Goal: Information Seeking & Learning: Learn about a topic

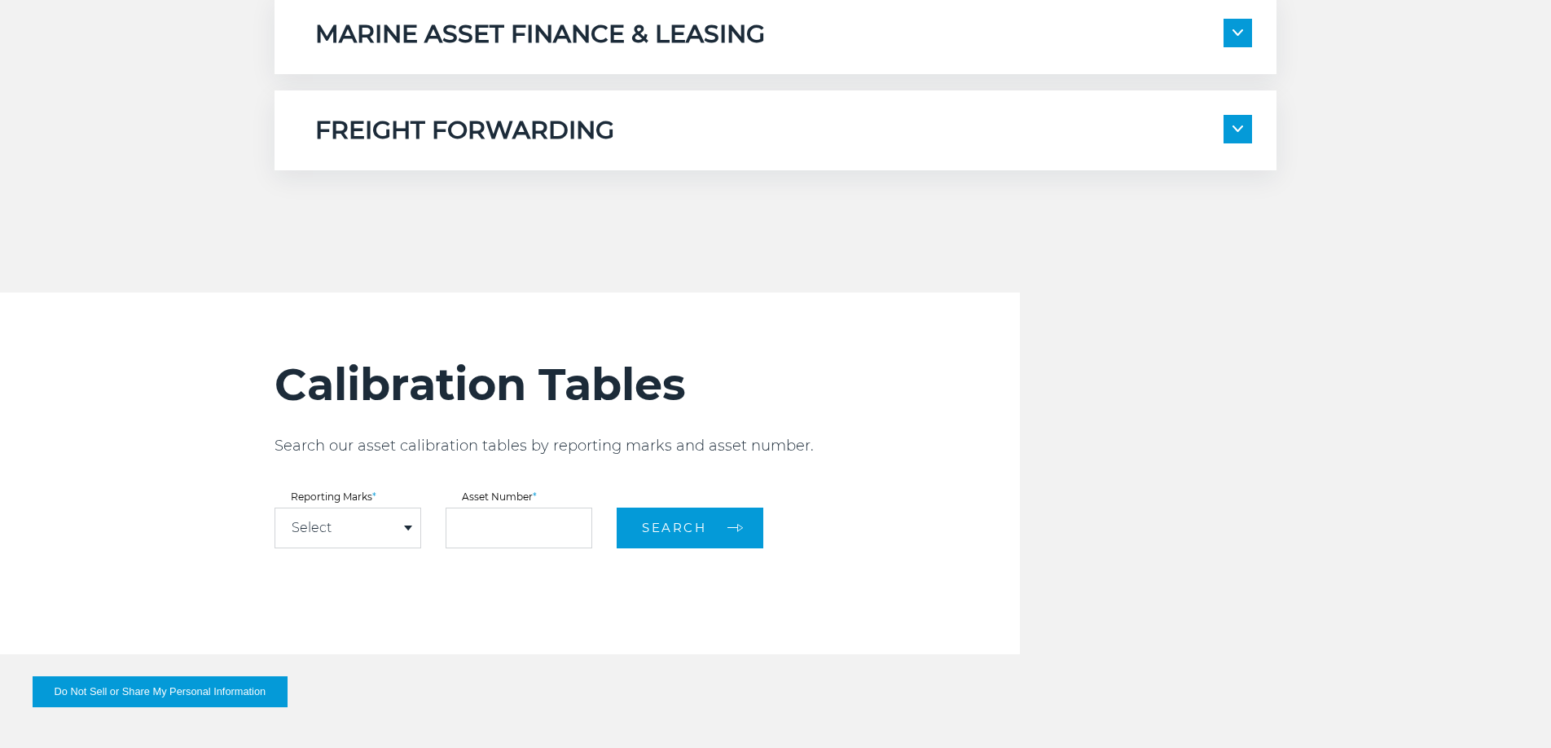
scroll to position [1722, 0]
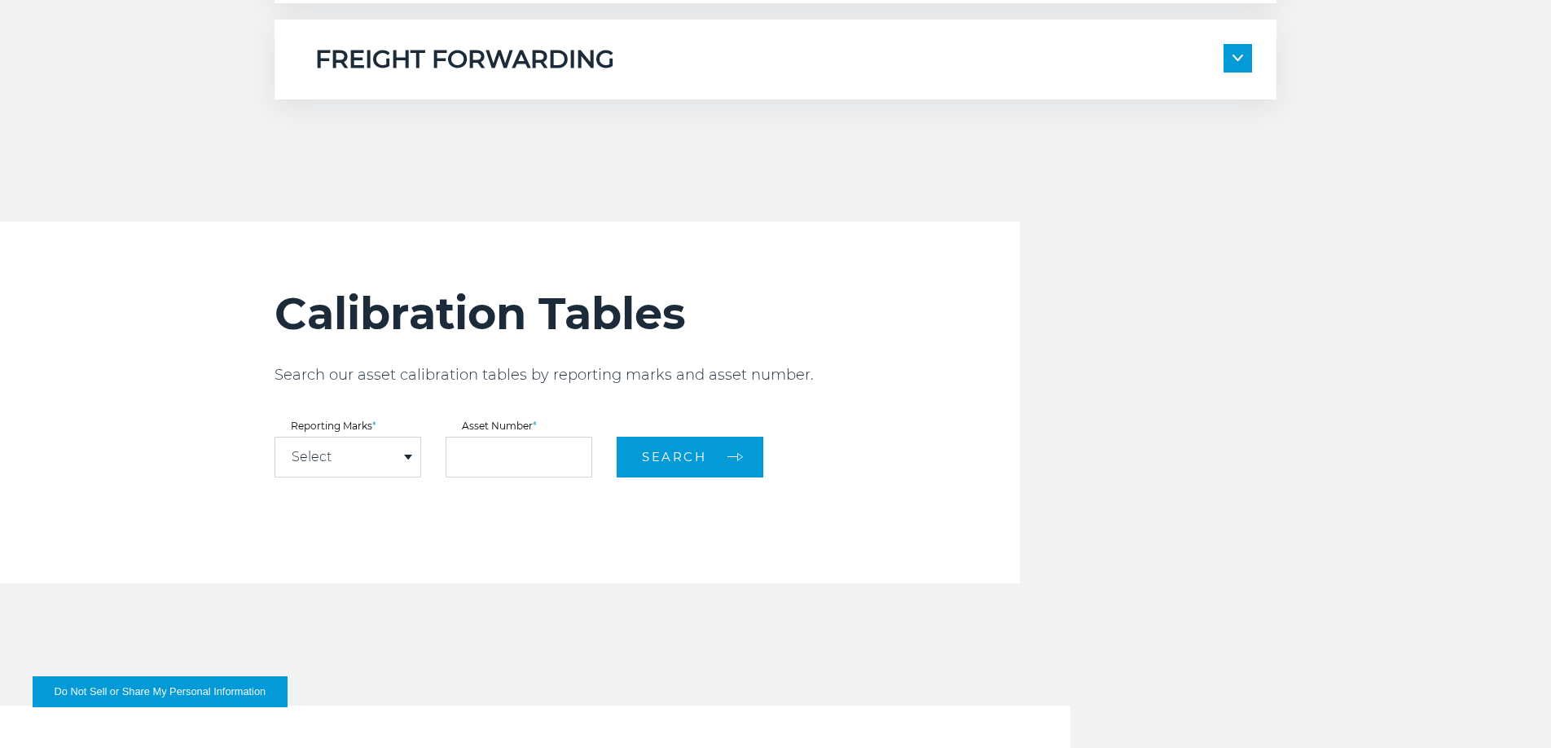
click at [350, 454] on div "Select" at bounding box center [347, 457] width 145 height 39
click at [342, 486] on link "KBXU" at bounding box center [347, 487] width 145 height 21
select select "****"
click at [495, 480] on div "Calibration Tables Search our asset calibration tables by reporting marks and a…" at bounding box center [647, 403] width 745 height 362
click at [498, 448] on input "text" at bounding box center [519, 457] width 147 height 41
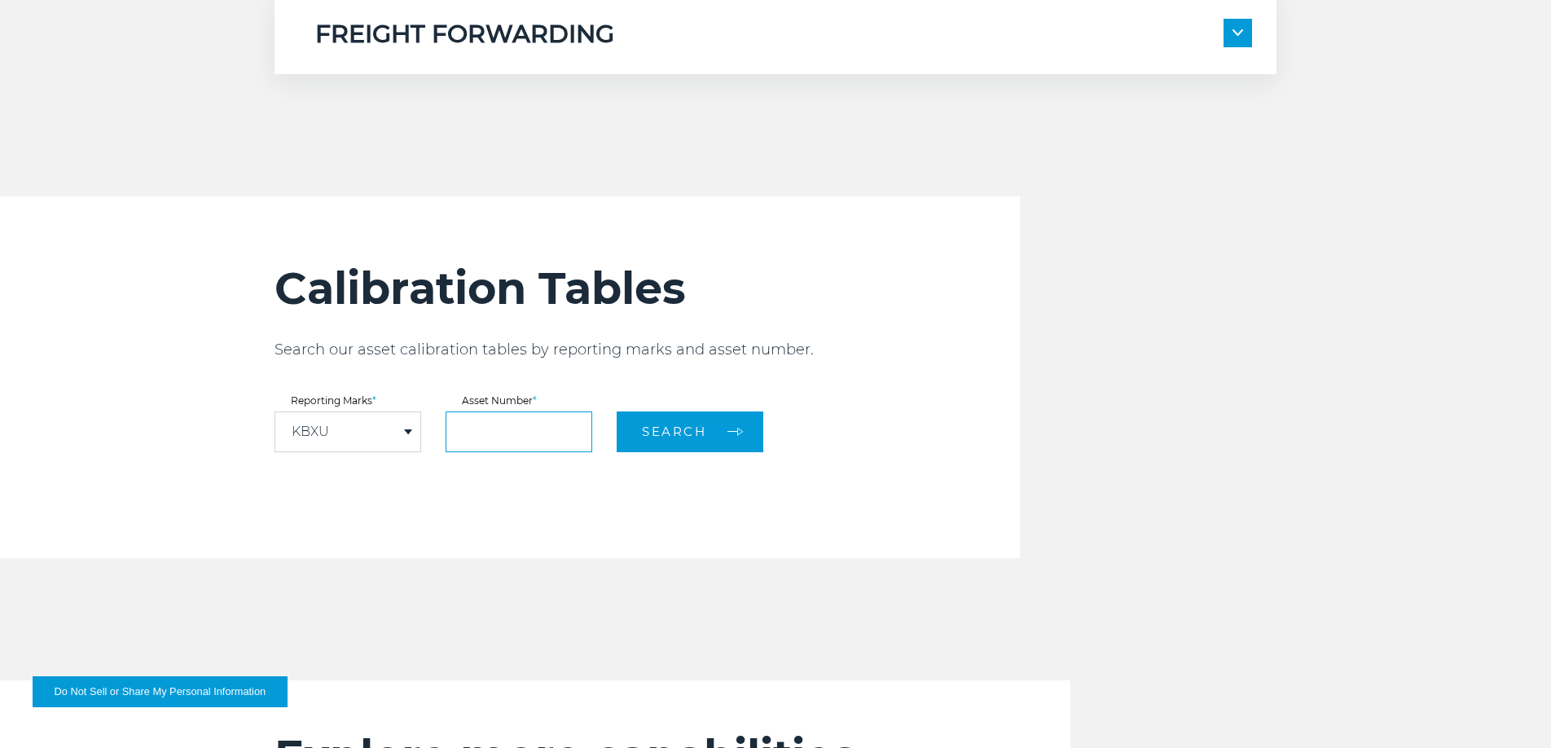
scroll to position [1753, 0]
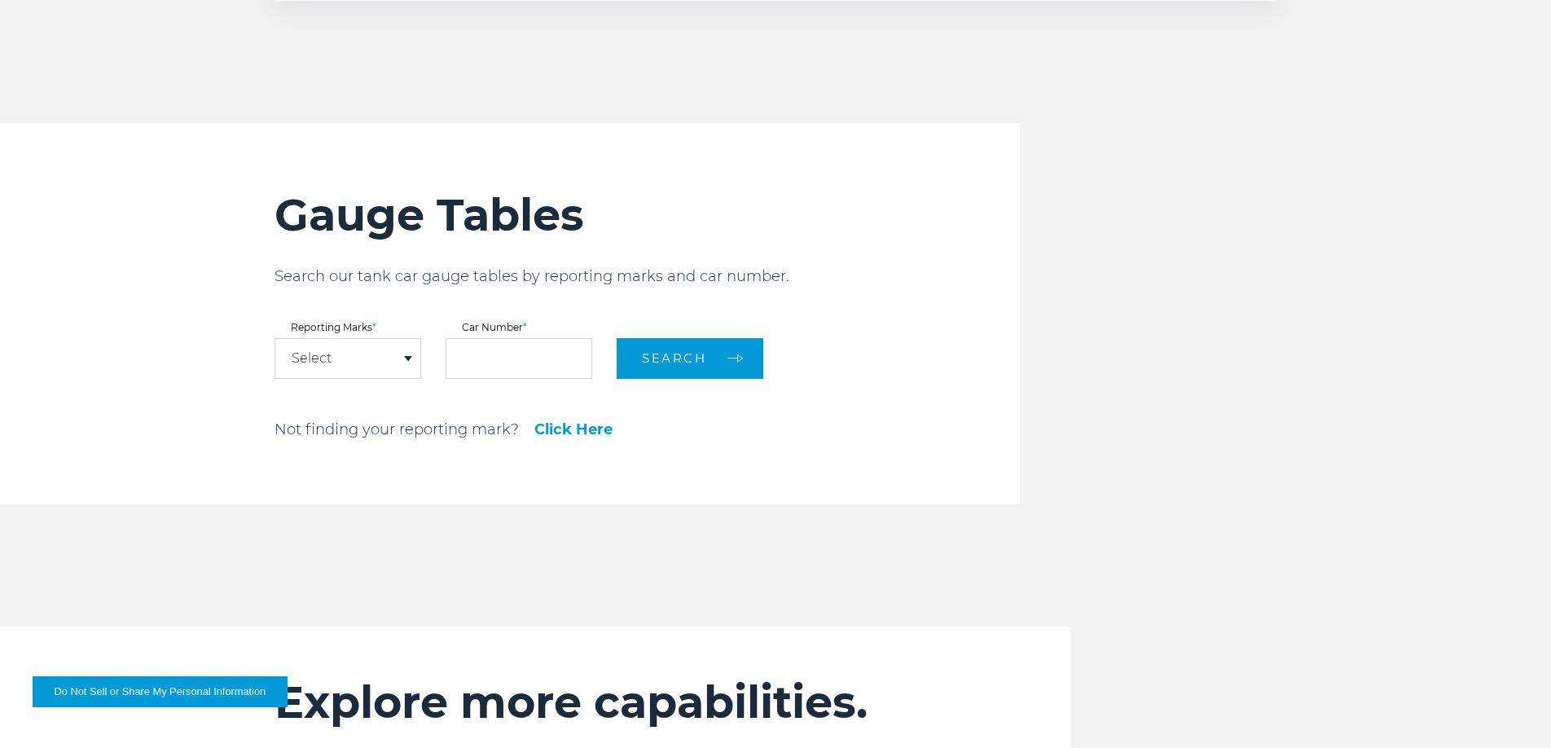
scroll to position [1979, 0]
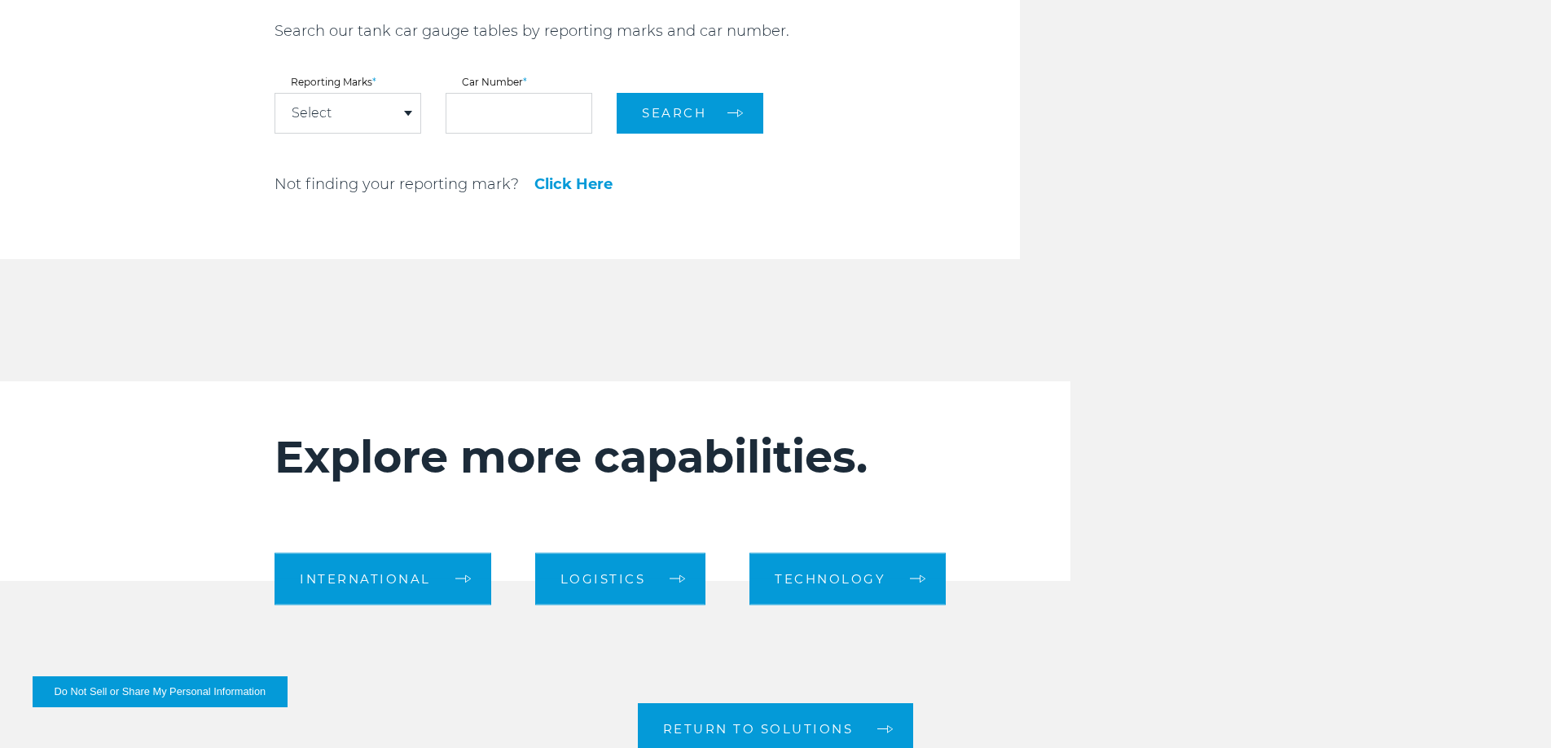
click at [354, 101] on div "Select" at bounding box center [347, 113] width 145 height 39
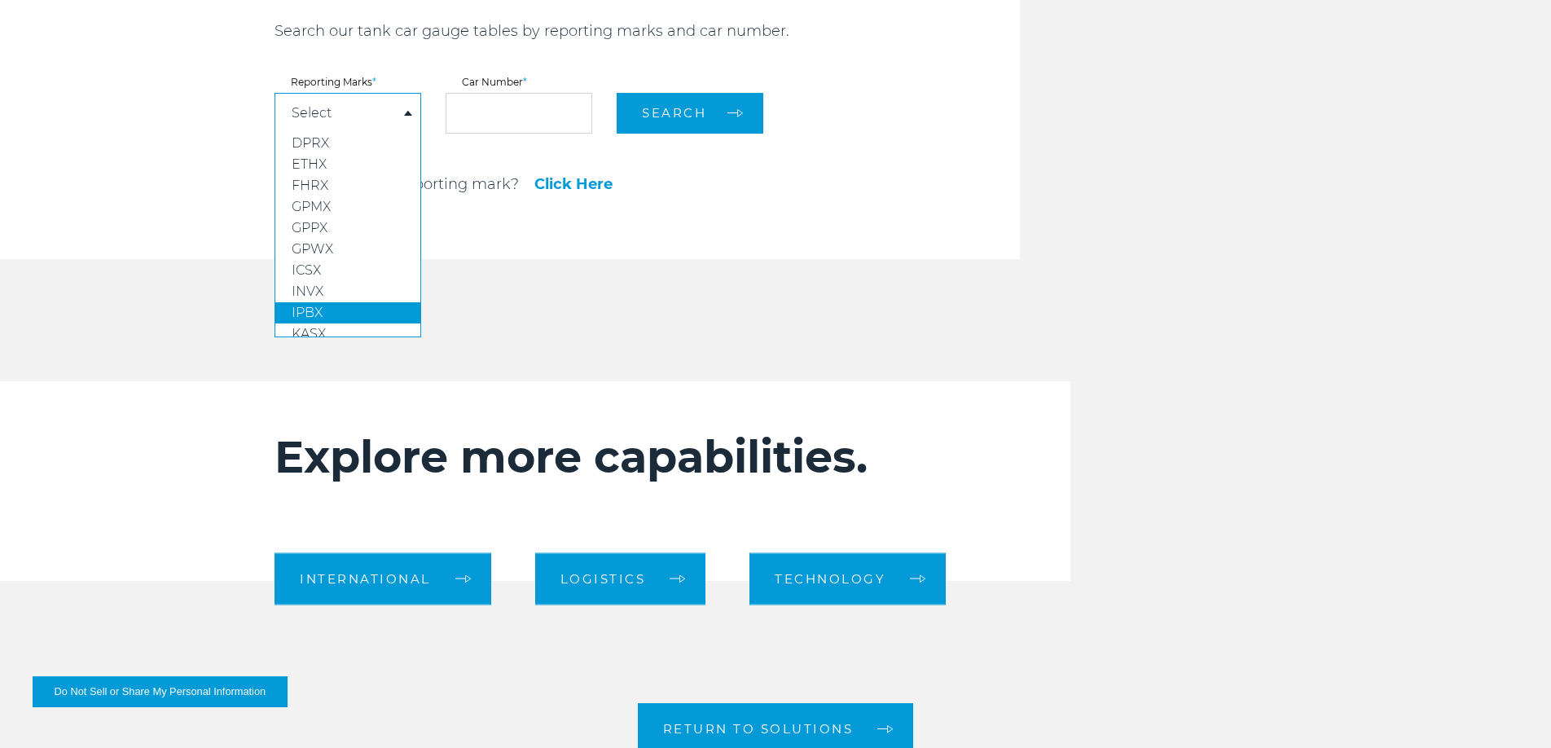
scroll to position [122, 0]
click at [314, 233] on span "KLRX" at bounding box center [309, 240] width 34 height 15
select select "****"
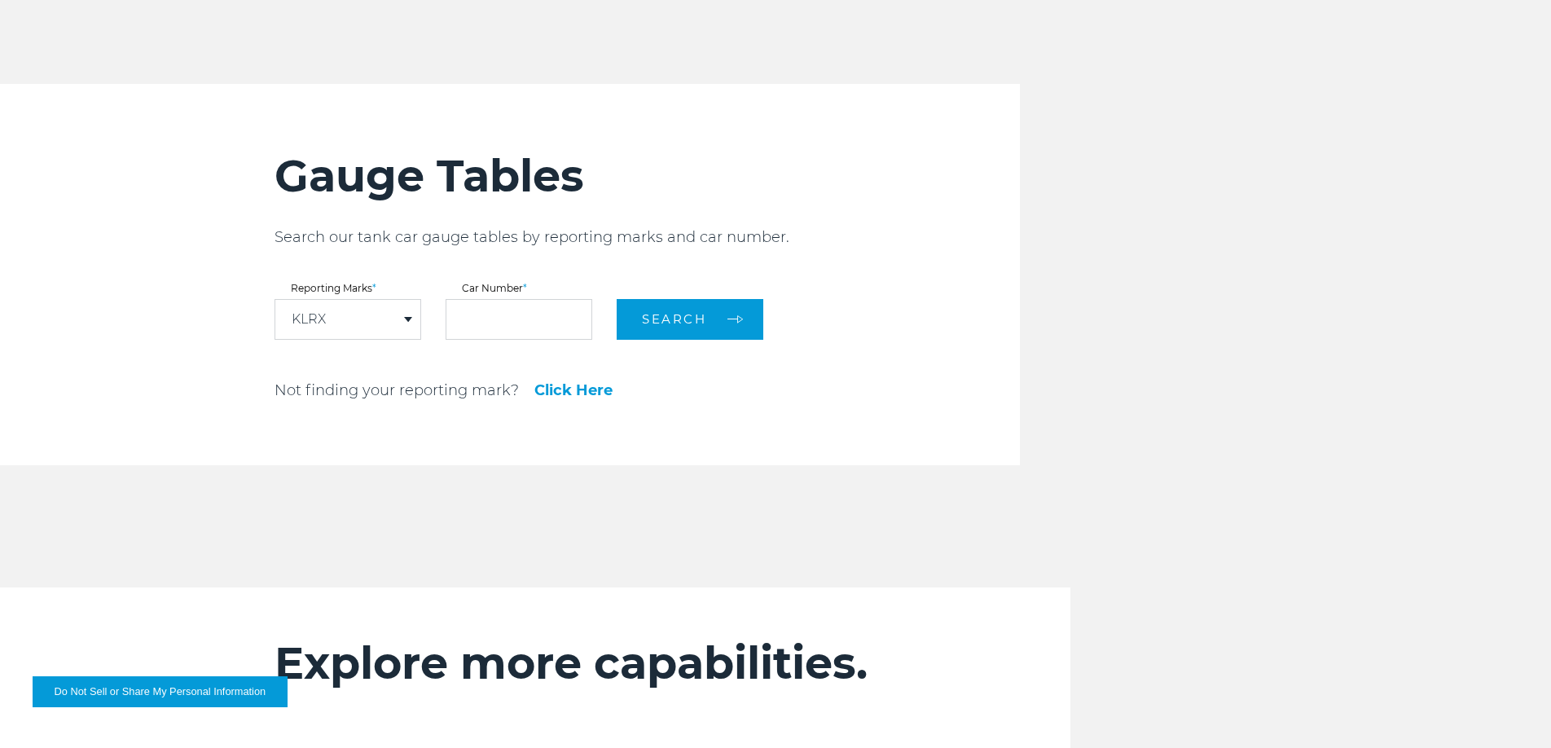
scroll to position [1775, 0]
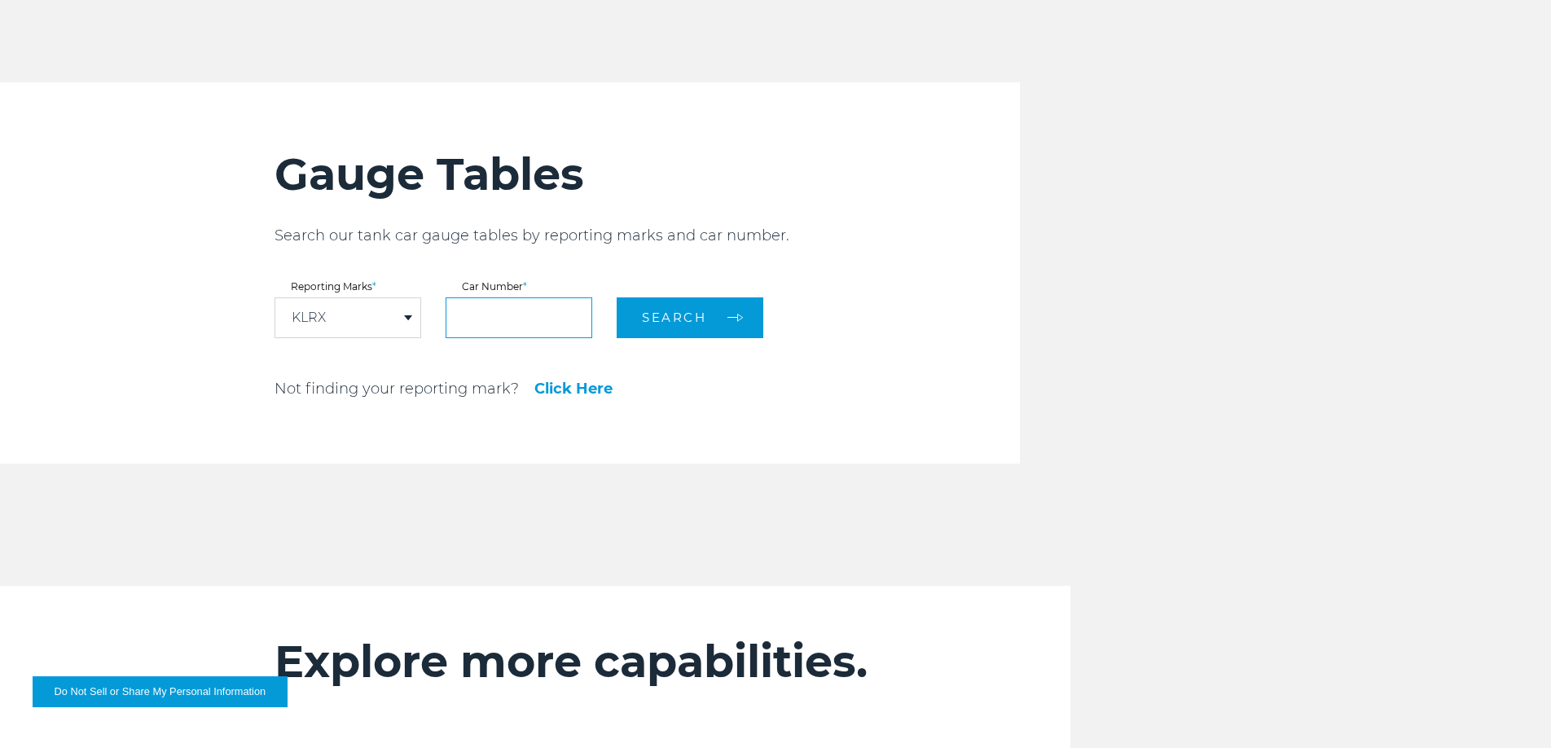
click at [504, 318] on input "text" at bounding box center [519, 317] width 147 height 41
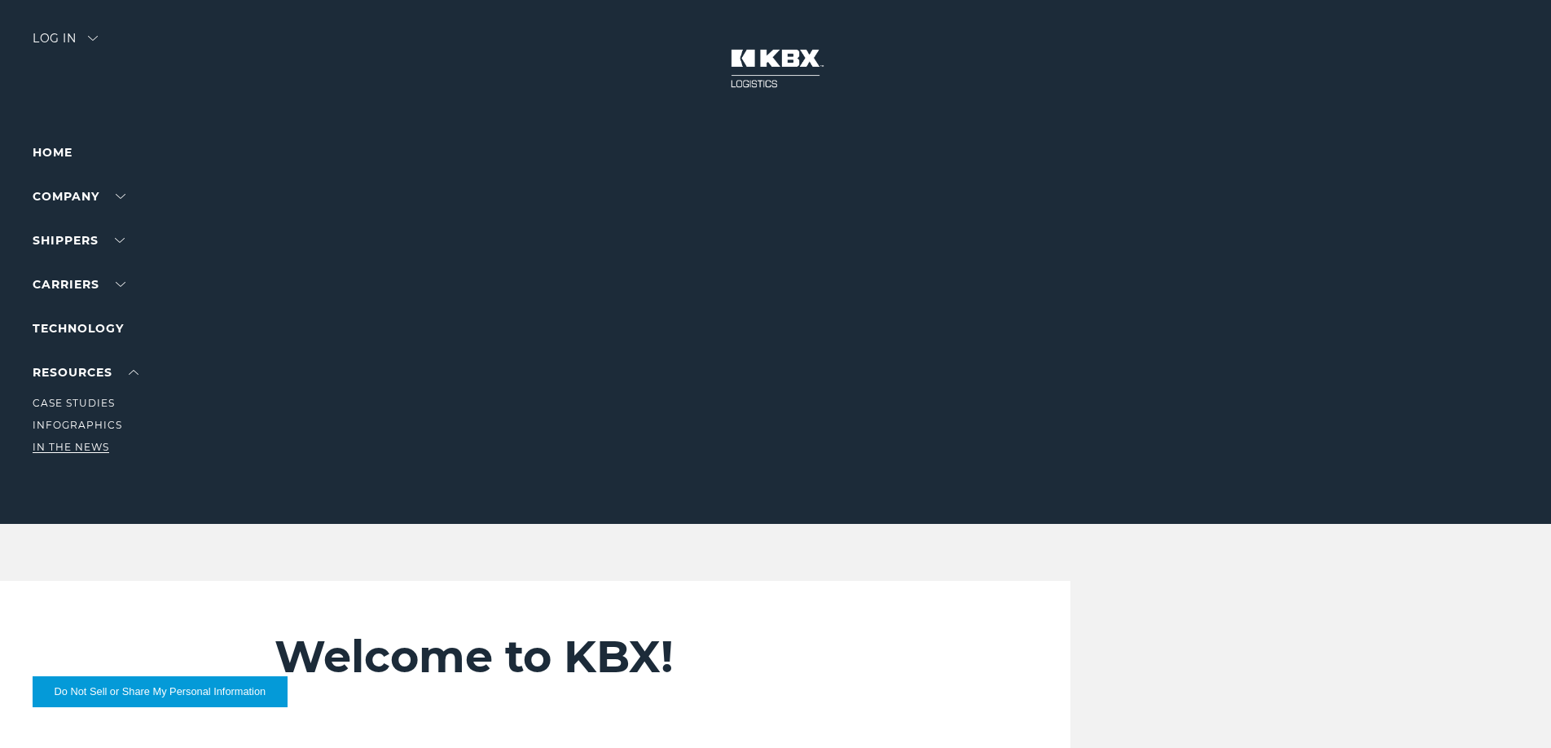
click at [73, 452] on link "In The News" at bounding box center [71, 447] width 77 height 12
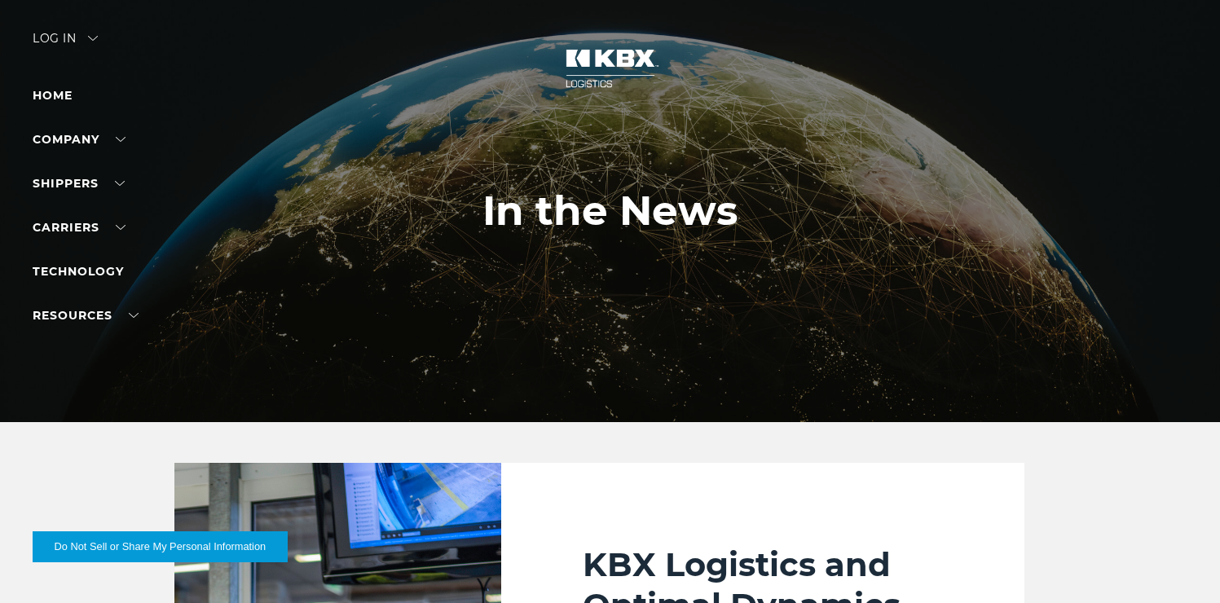
click at [970, 310] on div at bounding box center [610, 211] width 1220 height 422
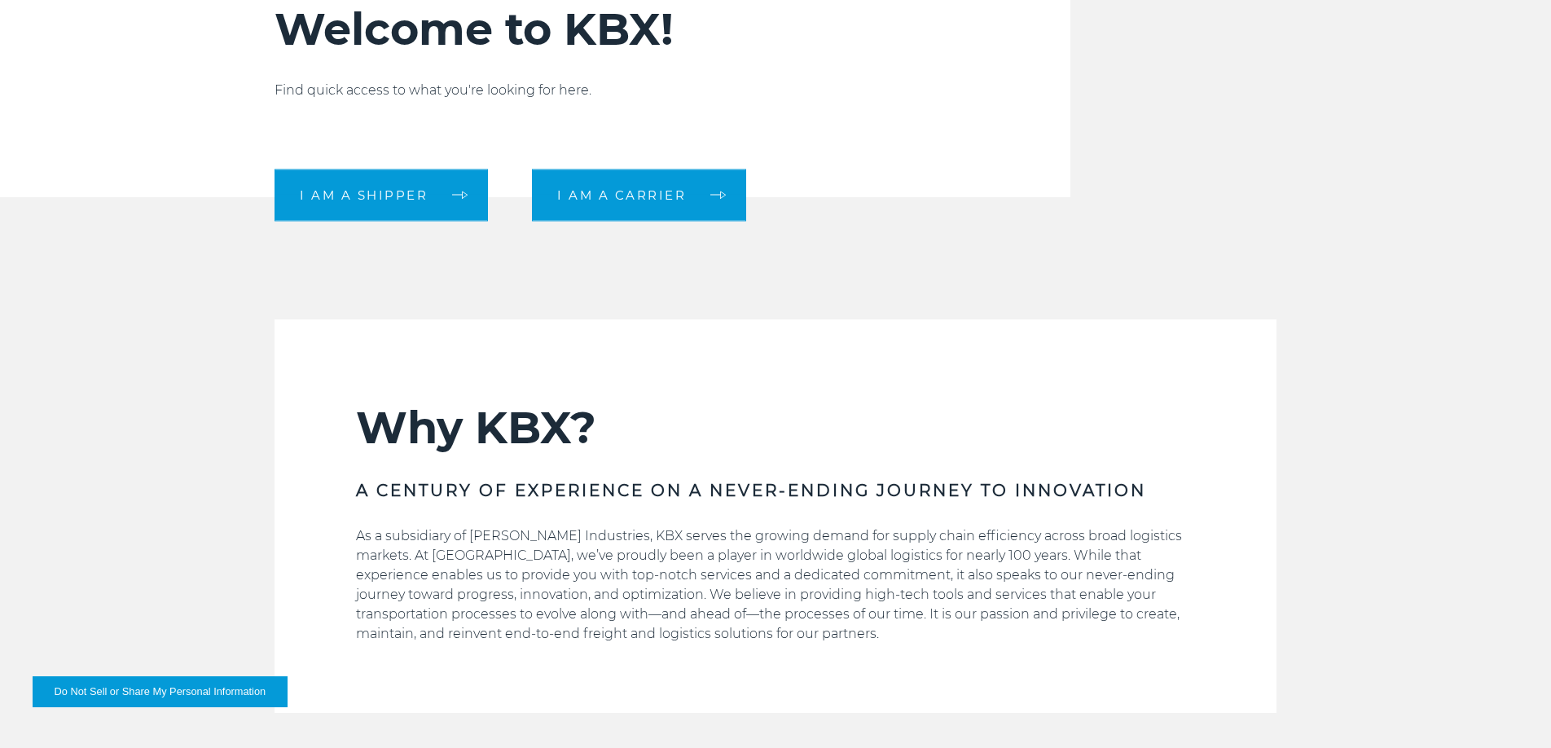
scroll to position [434, 0]
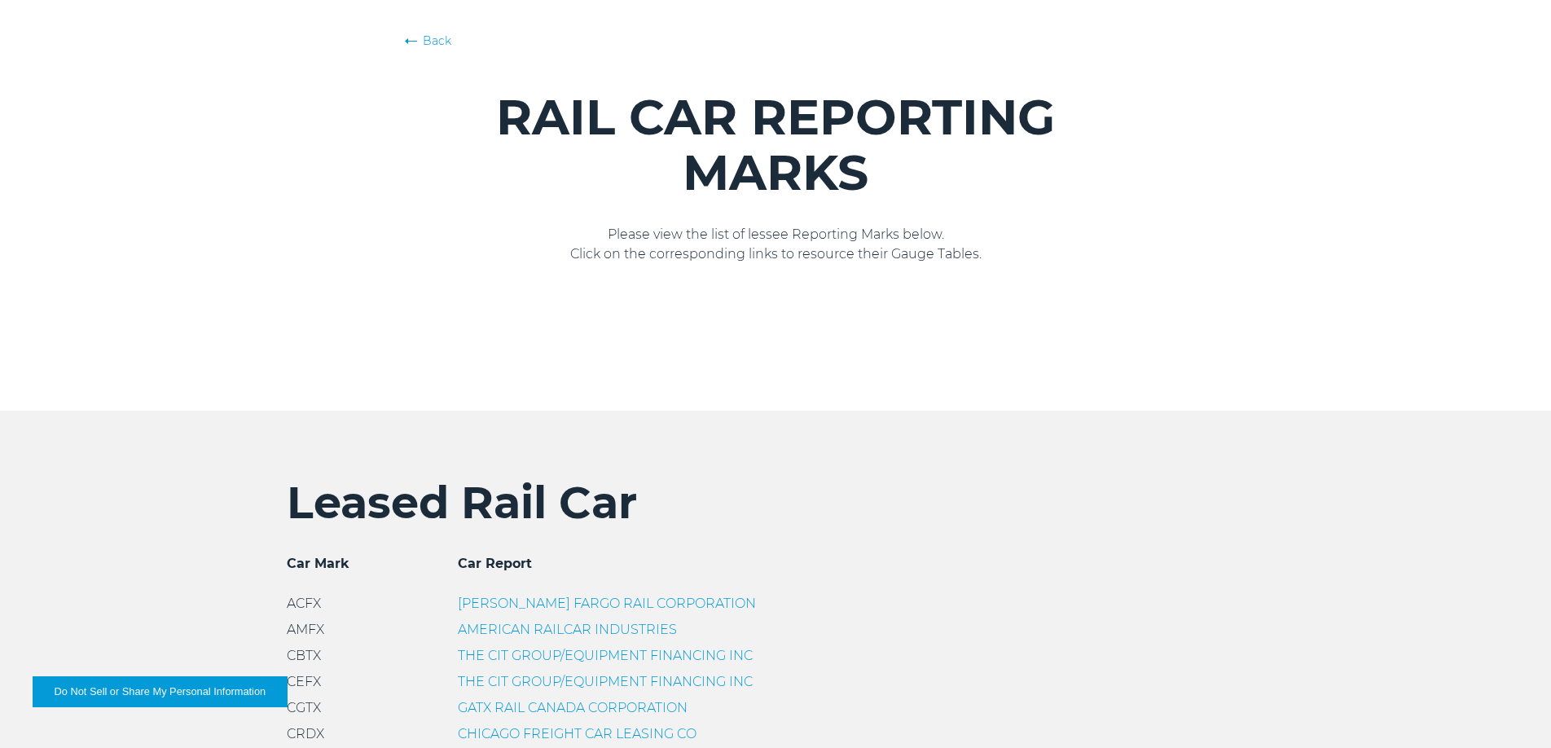
scroll to position [284, 0]
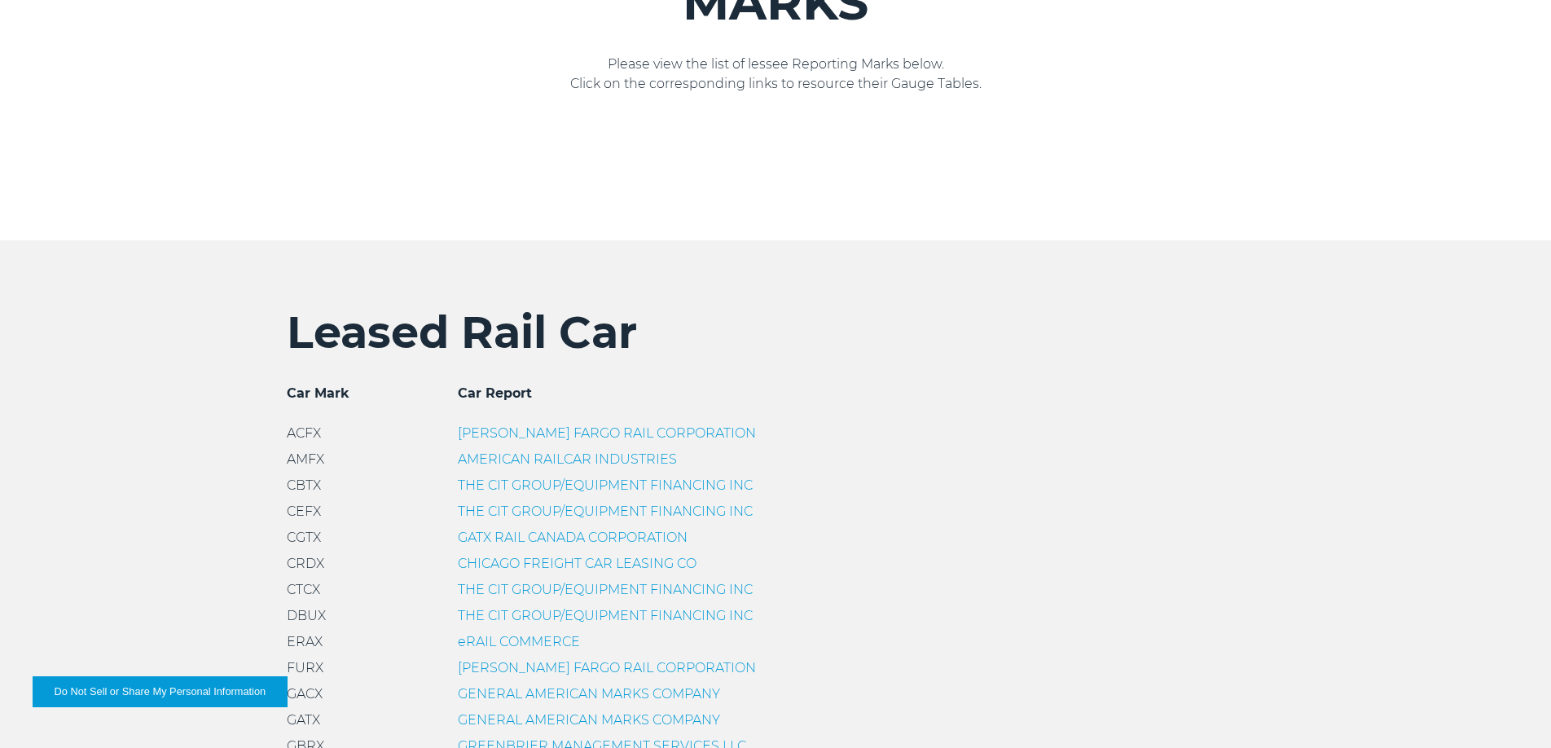
click at [584, 431] on link "WELLS FARGO RAIL CORPORATION" at bounding box center [607, 432] width 298 height 15
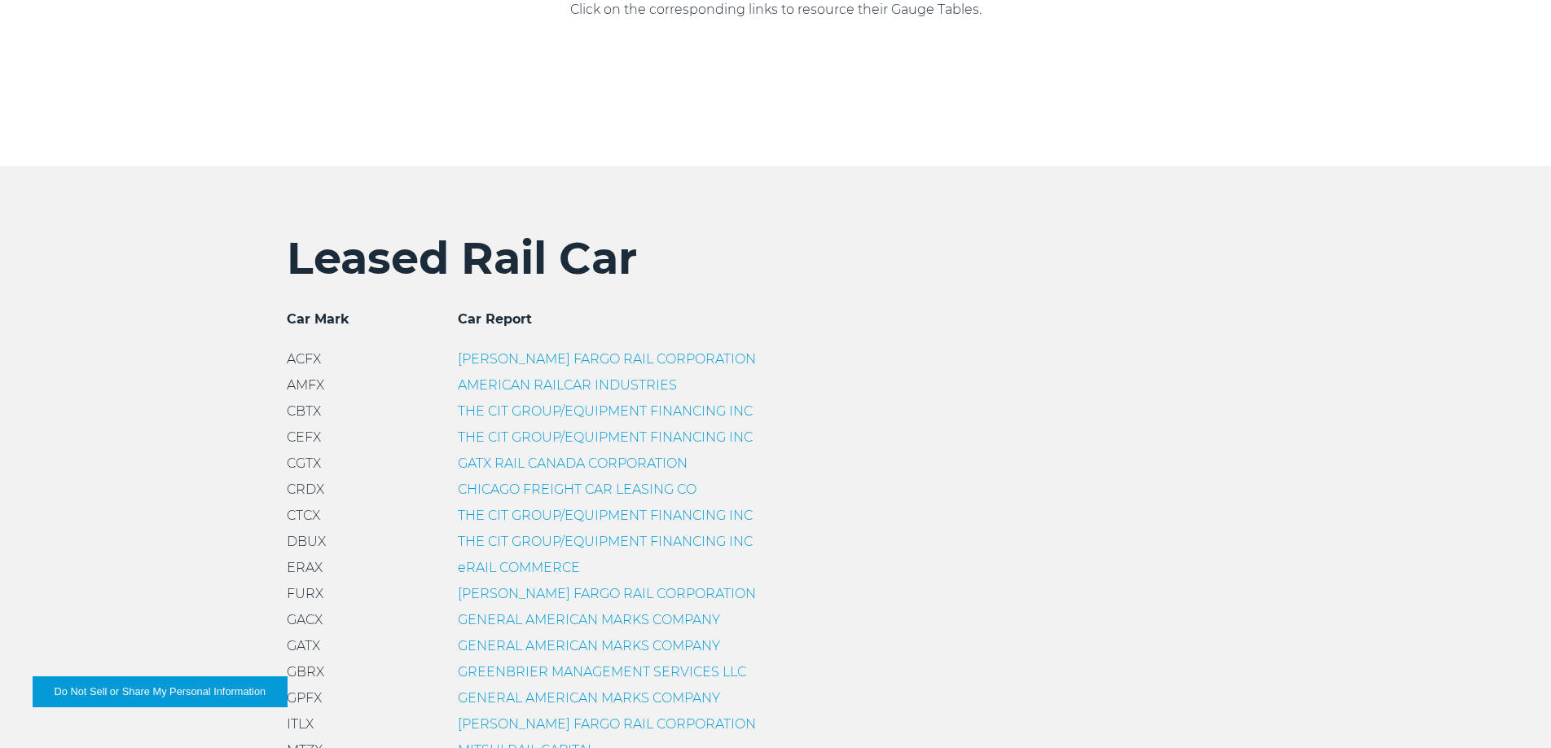
scroll to position [0, 0]
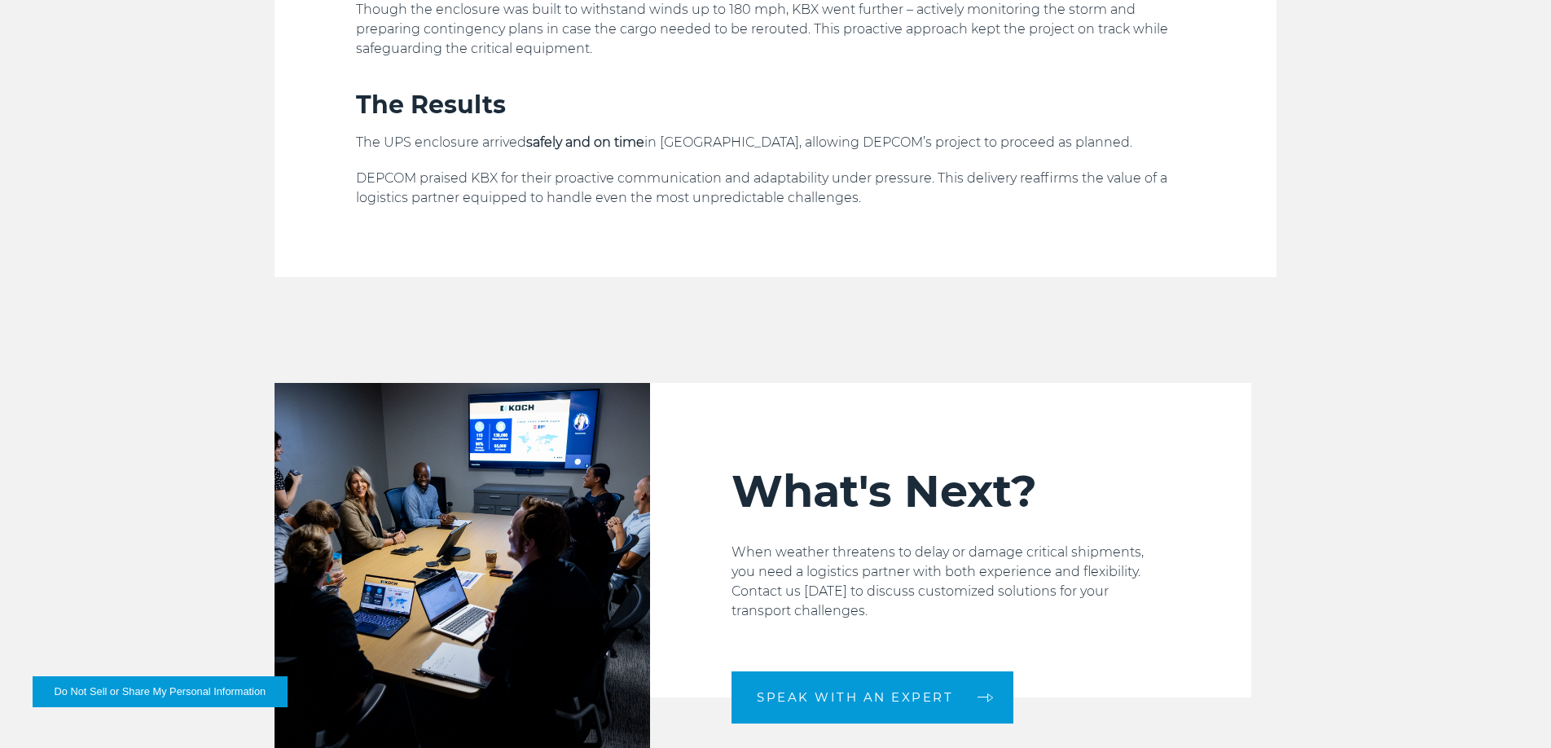
scroll to position [2032, 0]
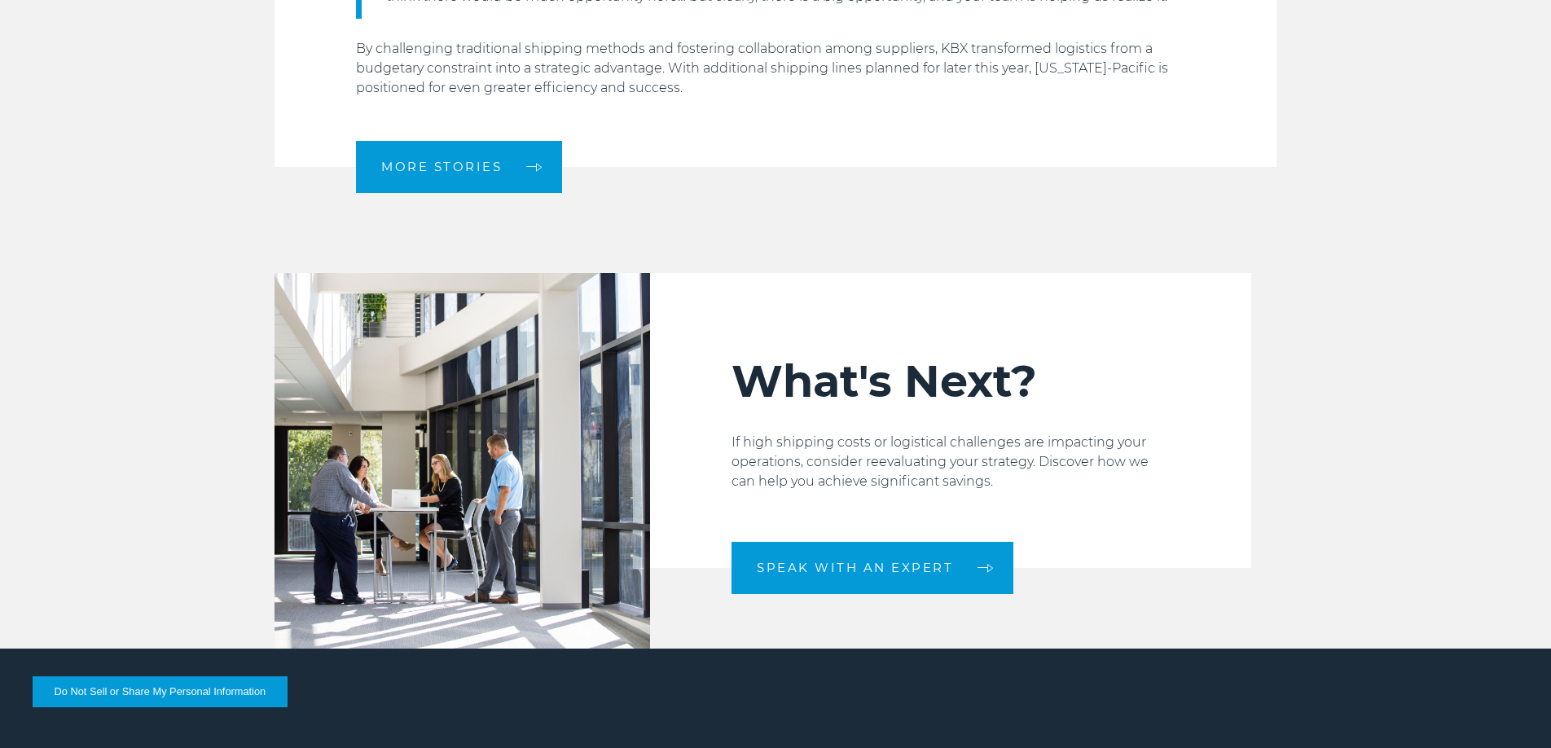
scroll to position [2459, 0]
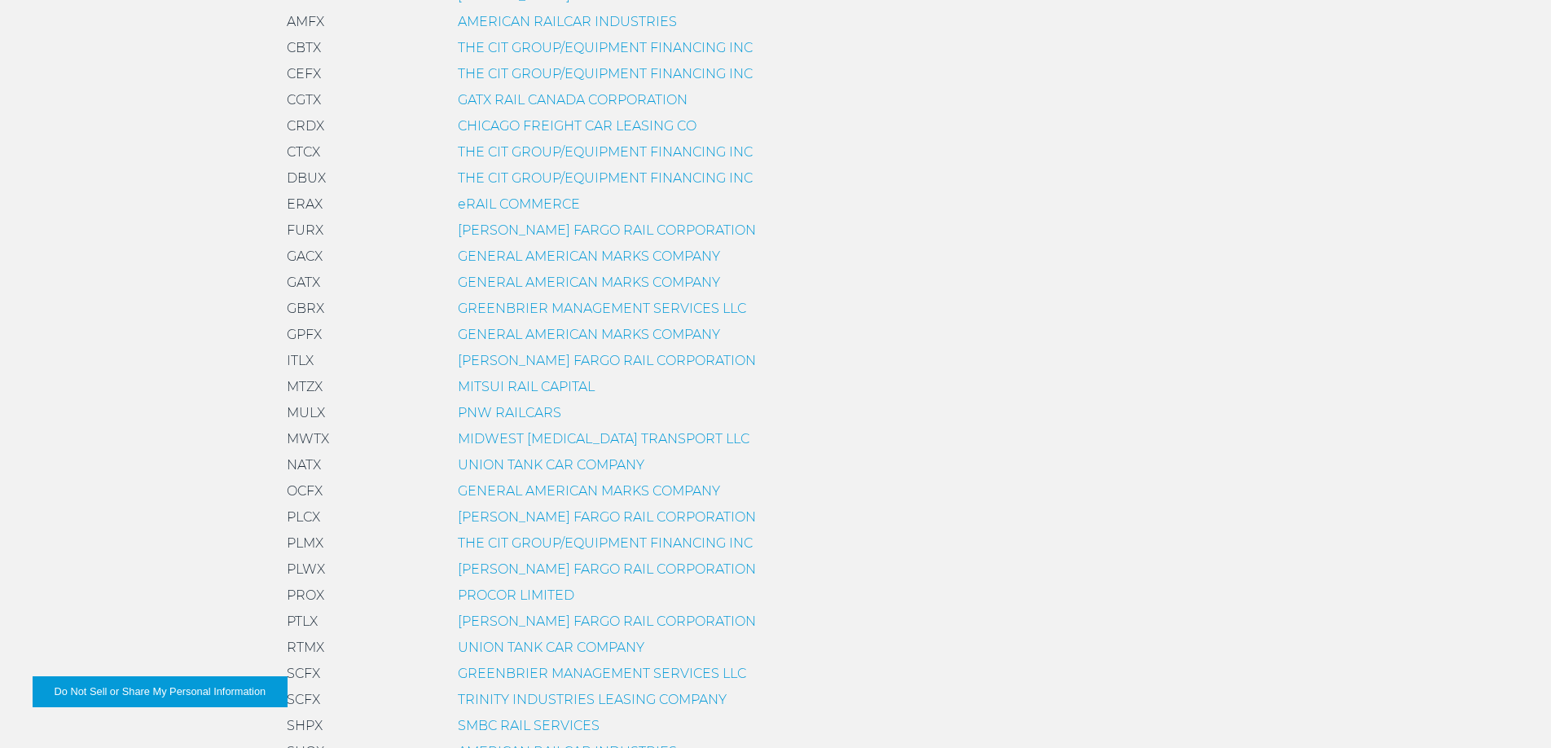
scroll to position [673, 0]
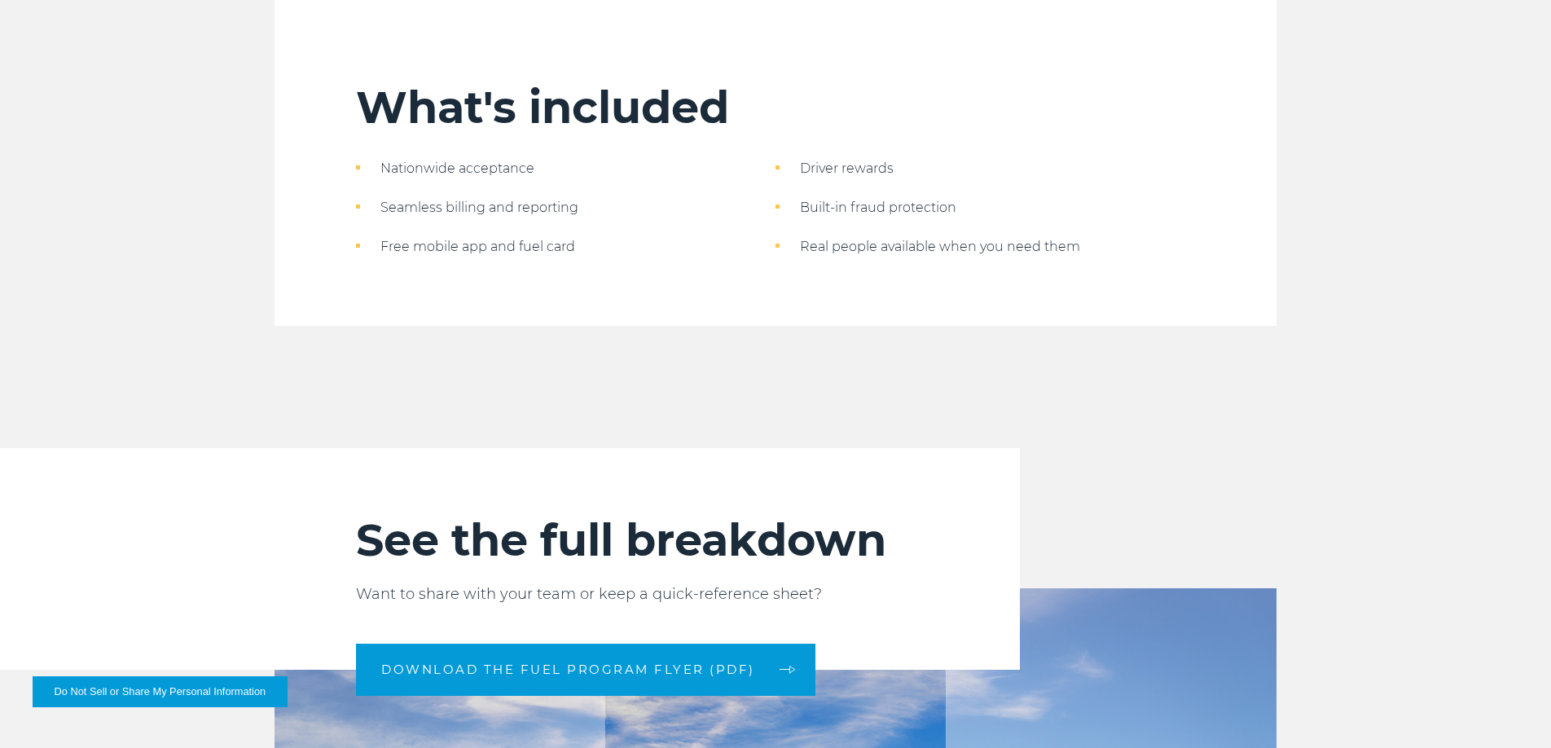
scroll to position [1687, 0]
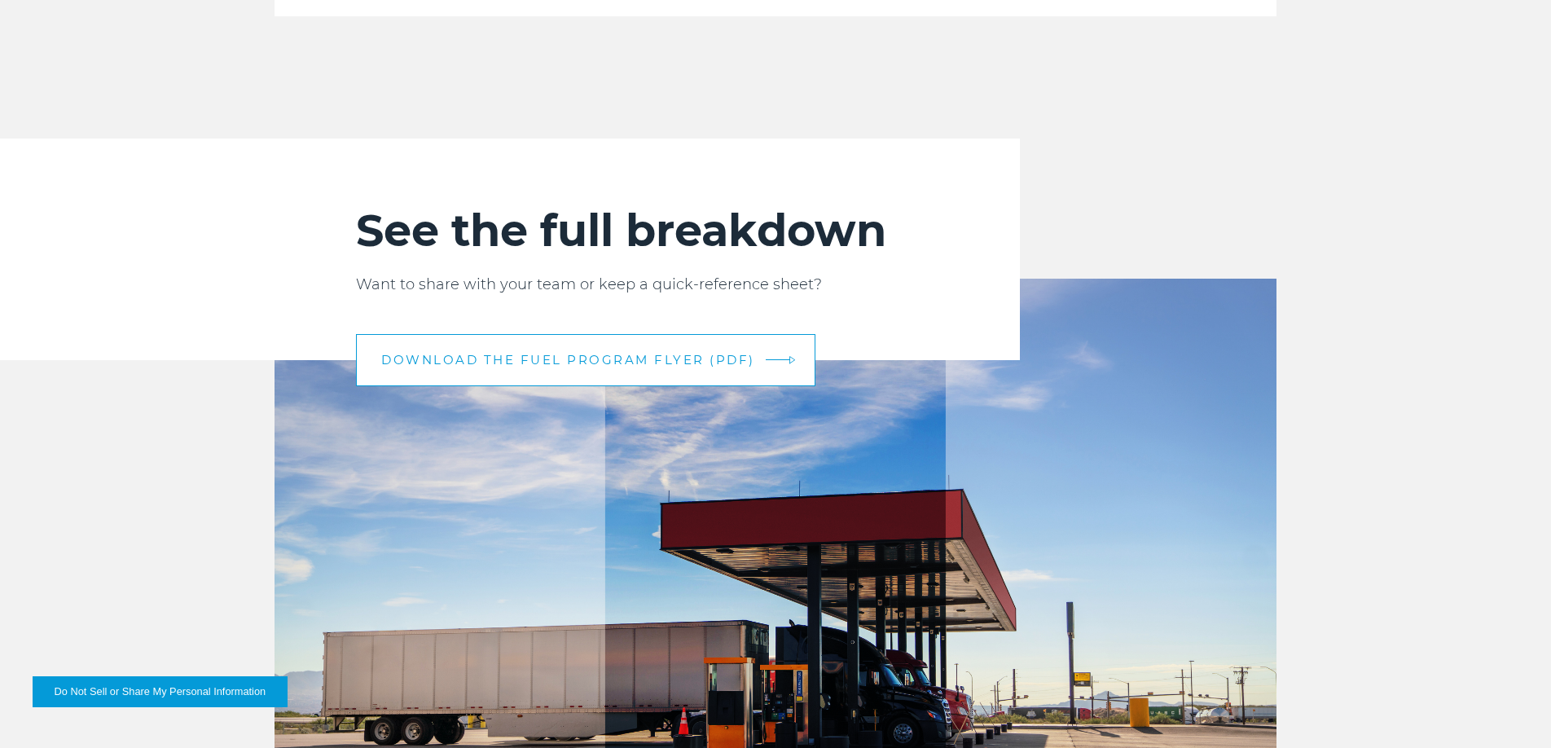
click at [605, 343] on link "DOWNLOAD THE FUEL PROGRAM FLYER (PDF)" at bounding box center [586, 360] width 460 height 52
